Goal: Find specific page/section: Find specific page/section

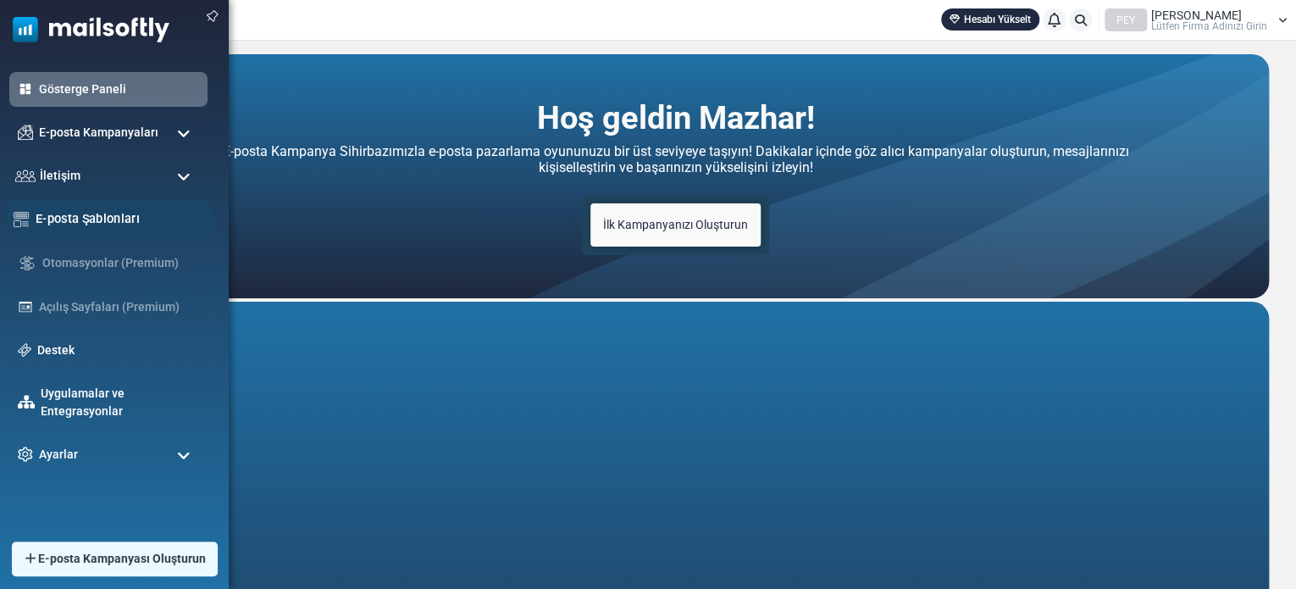
click at [91, 211] on font "E-posta Şablonları" at bounding box center [88, 218] width 104 height 14
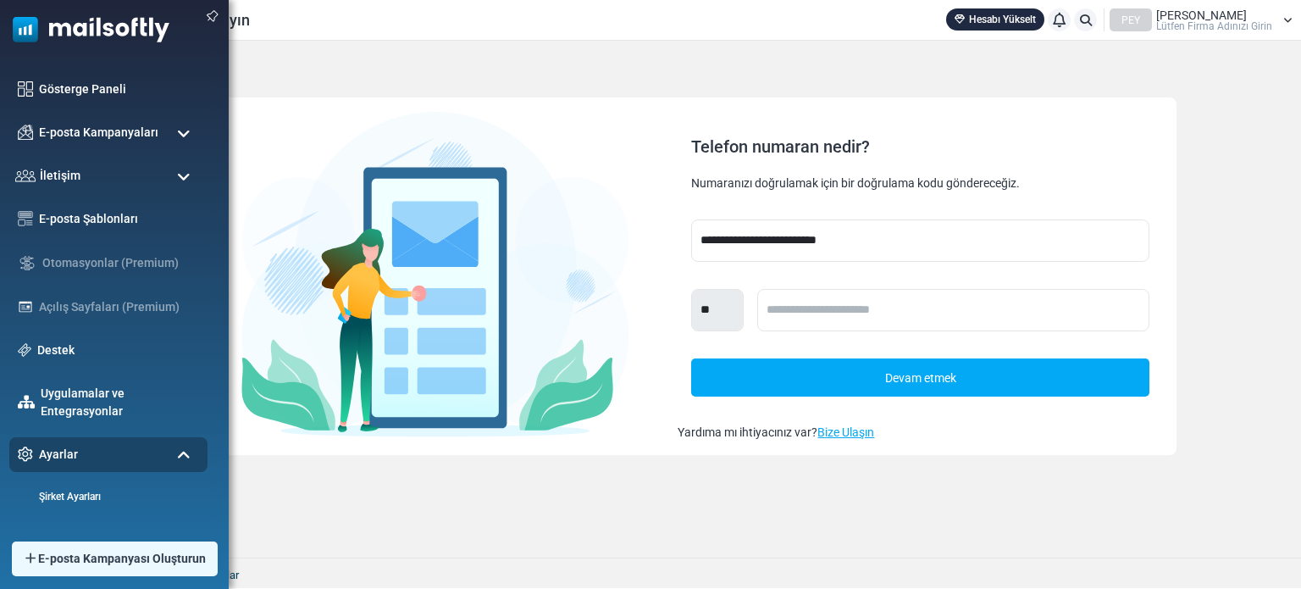
click at [87, 33] on img at bounding box center [84, 25] width 169 height 51
